Goal: Task Accomplishment & Management: Manage account settings

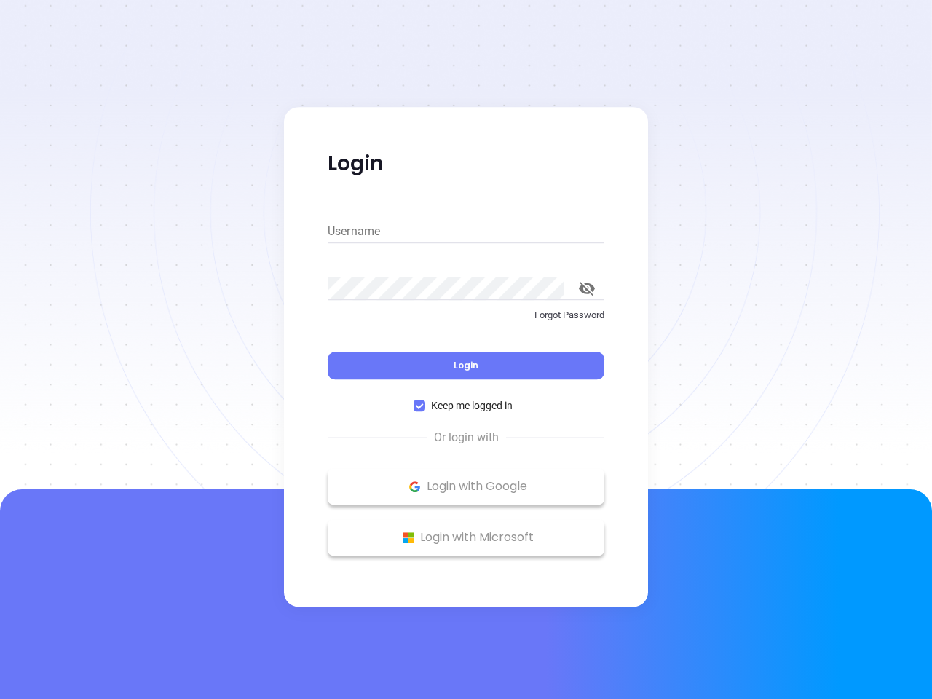
click at [466, 349] on div "Login" at bounding box center [466, 356] width 277 height 45
click at [466, 232] on input "Username" at bounding box center [466, 231] width 277 height 23
click at [587, 288] on icon "toggle password visibility" at bounding box center [587, 289] width 16 height 14
click at [466, 365] on span "Login" at bounding box center [466, 365] width 25 height 12
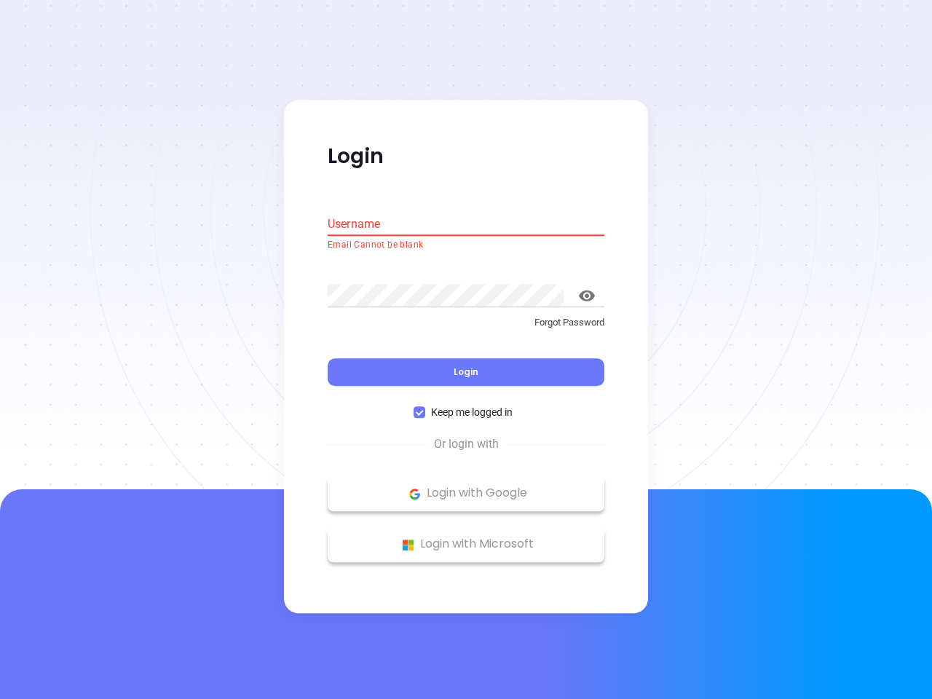
click at [466, 406] on span "Keep me logged in" at bounding box center [471, 413] width 93 height 16
click at [425, 407] on input "Keep me logged in" at bounding box center [420, 413] width 12 height 12
checkbox input "false"
click at [466, 486] on p "Login with Google" at bounding box center [466, 494] width 262 height 22
click at [466, 537] on p "Login with Microsoft" at bounding box center [466, 545] width 262 height 22
